Goal: Information Seeking & Learning: Check status

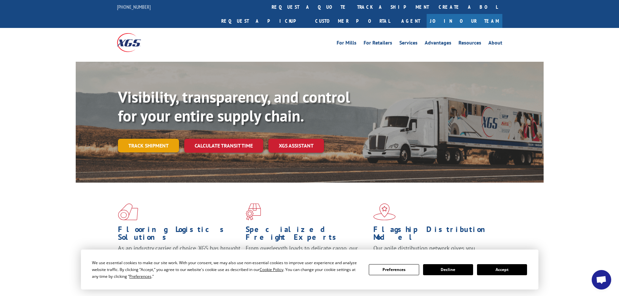
click at [150, 139] on link "Track shipment" at bounding box center [148, 146] width 61 height 14
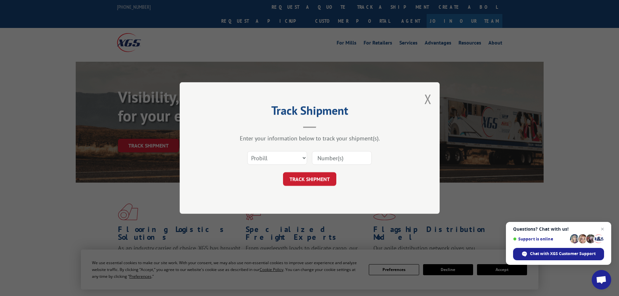
click at [334, 159] on input at bounding box center [342, 158] width 60 height 14
paste input "28539472"
type input "28539472"
click at [297, 156] on select "Select category... Probill BOL PO" at bounding box center [277, 158] width 60 height 14
select select "po"
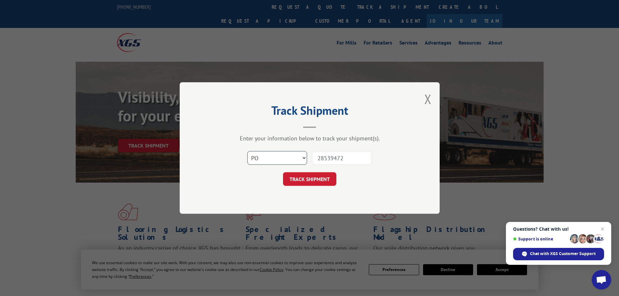
click at [247, 151] on select "Select category... Probill BOL PO" at bounding box center [277, 158] width 60 height 14
click at [309, 178] on button "TRACK SHIPMENT" at bounding box center [309, 179] width 53 height 14
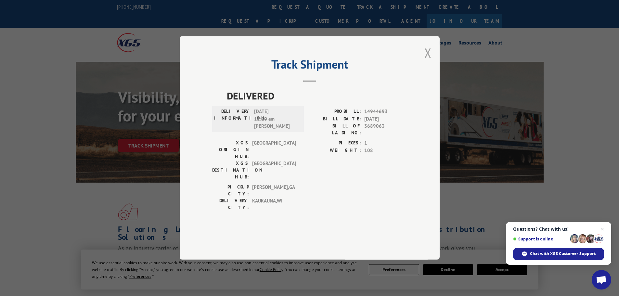
click at [428, 61] on button "Close modal" at bounding box center [427, 52] width 7 height 17
